Goal: Find specific page/section: Find specific page/section

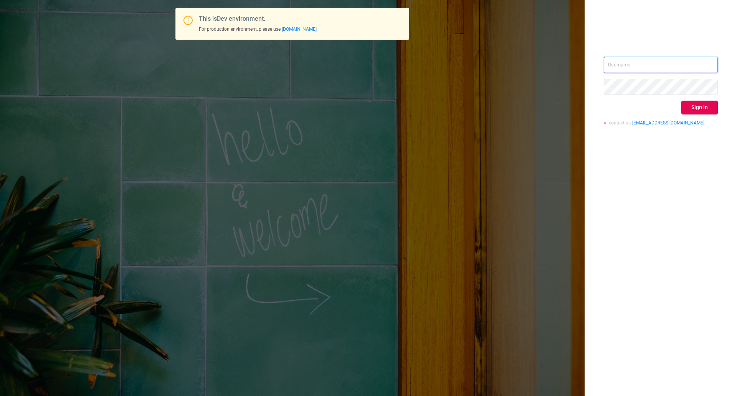
click at [655, 60] on input "text" at bounding box center [661, 65] width 114 height 16
type input "[EMAIL_ADDRESS][DOMAIN_NAME]"
click at [700, 102] on button "Sign in" at bounding box center [700, 108] width 36 height 14
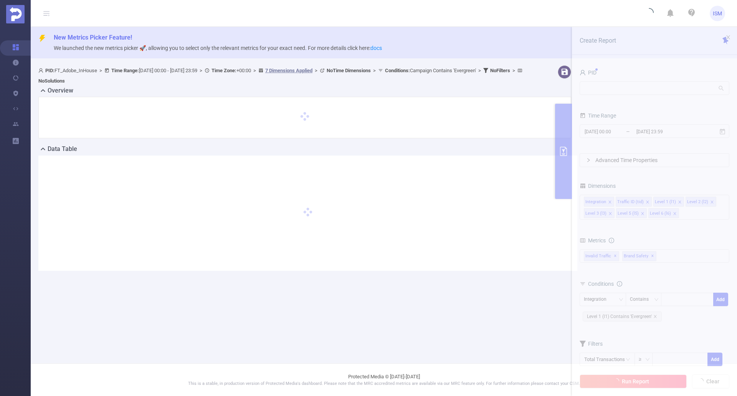
click at [257, 9] on header "ISM" at bounding box center [368, 13] width 737 height 27
